Goal: Browse casually

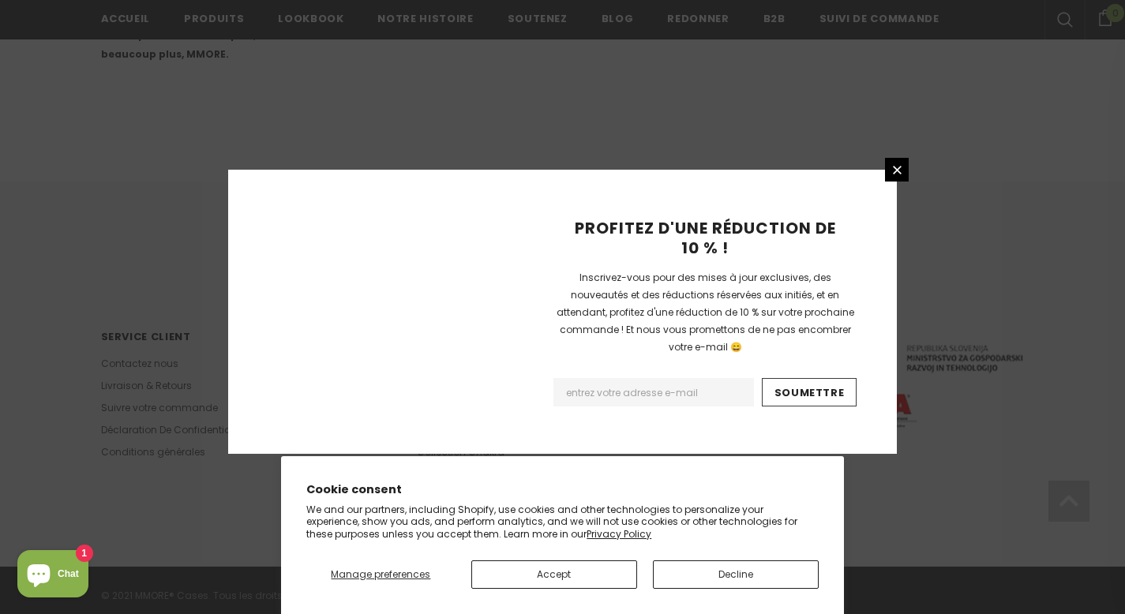
scroll to position [1043, 0]
